Goal: Check status: Check status

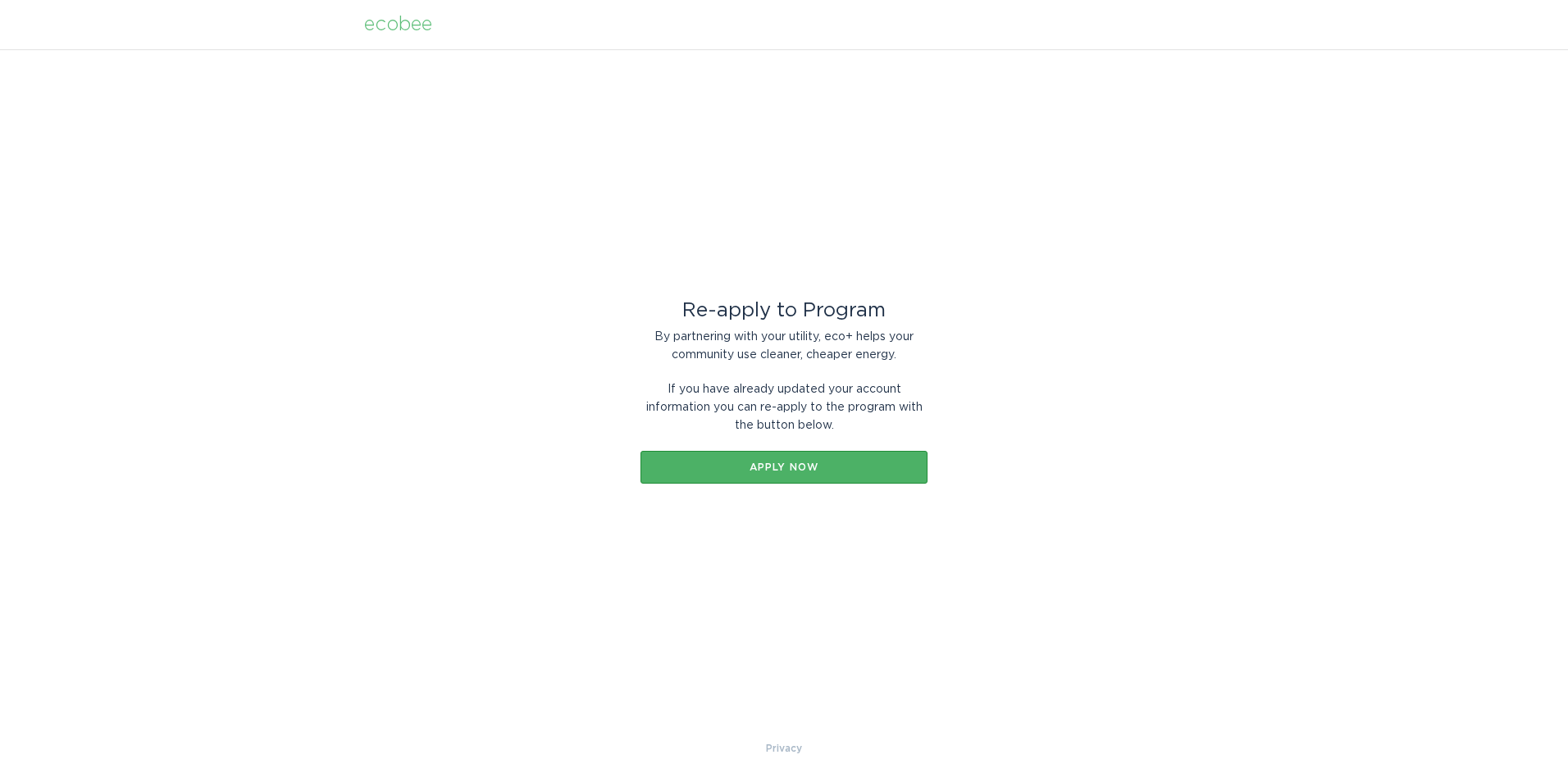
click at [798, 465] on div "Apply now" at bounding box center [784, 467] width 271 height 10
